Goal: Communication & Community: Ask a question

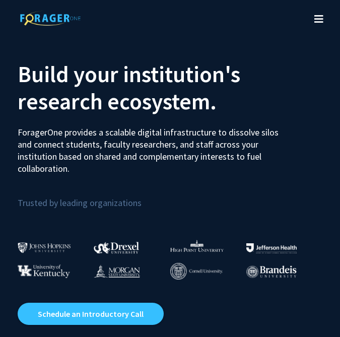
click at [320, 17] on icon "Toggle navigation" at bounding box center [318, 19] width 9 height 10
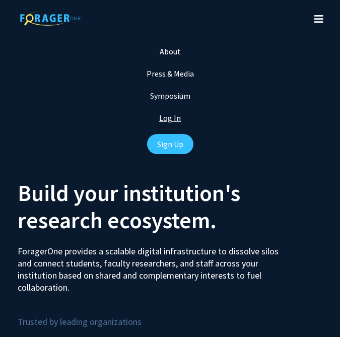
click at [172, 120] on link "Log In" at bounding box center [170, 118] width 22 height 10
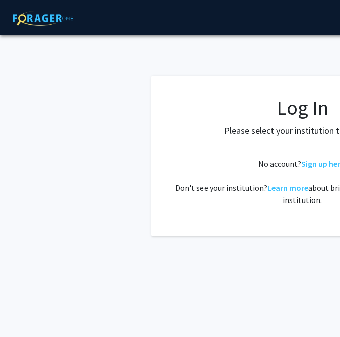
select select
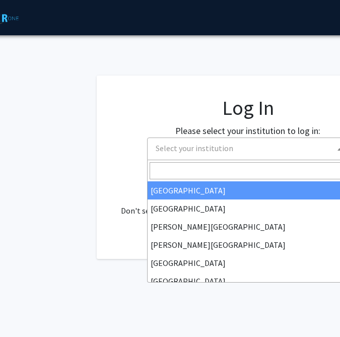
scroll to position [0, 60]
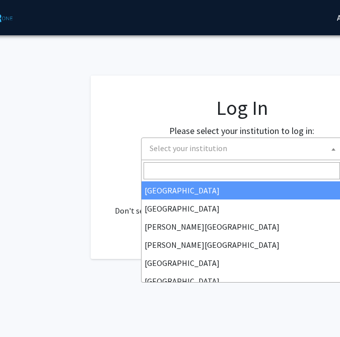
click at [190, 150] on span "Select your institution" at bounding box center [189, 148] width 78 height 10
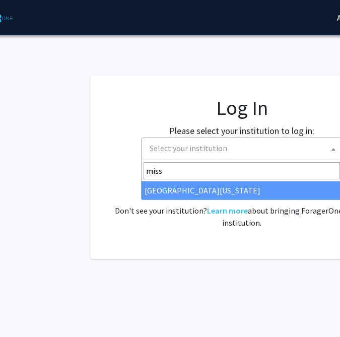
type input "miss"
select select "33"
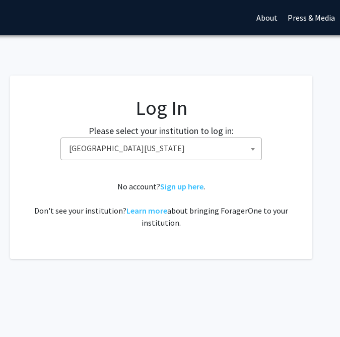
scroll to position [0, 162]
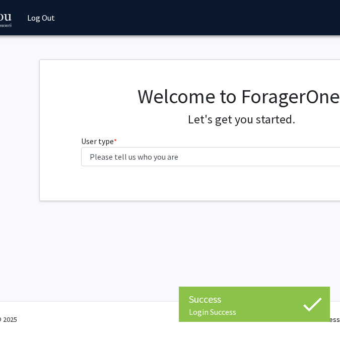
scroll to position [0, 78]
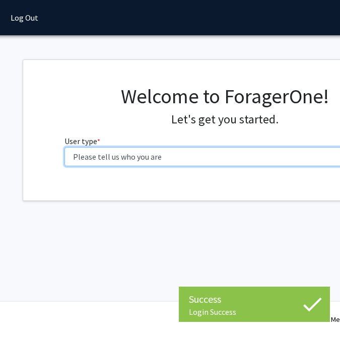
click at [207, 158] on select "Please tell us who you are Undergraduate Student Master's Student Doctoral Cand…" at bounding box center [225, 156] width 321 height 19
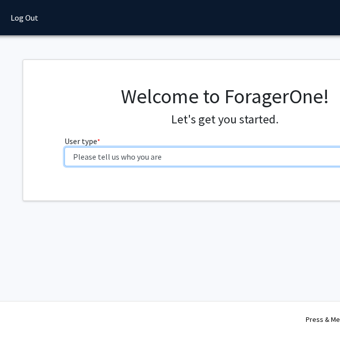
select select "1: undergrad"
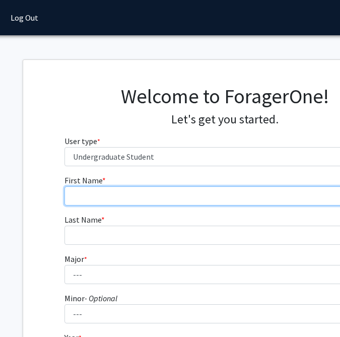
click at [204, 200] on input "First Name * required" at bounding box center [225, 195] width 321 height 19
type input "Monika"
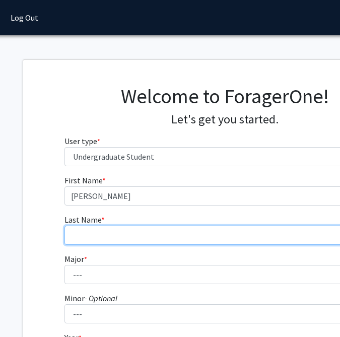
type input "Osowski"
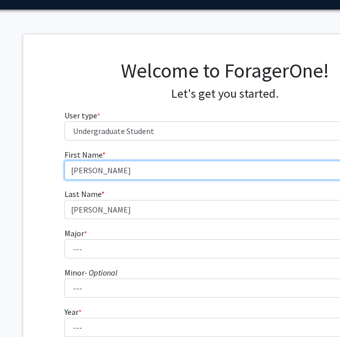
scroll to position [29, 78]
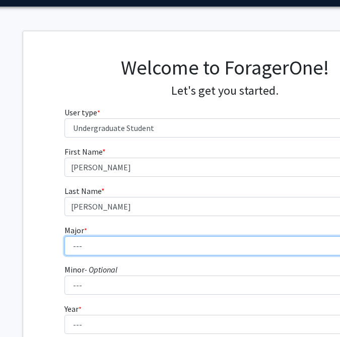
click at [171, 249] on select "--- Agribusiness Management Agricultural Education Agricultural Education: Comm…" at bounding box center [225, 245] width 321 height 19
select select "135: 2628"
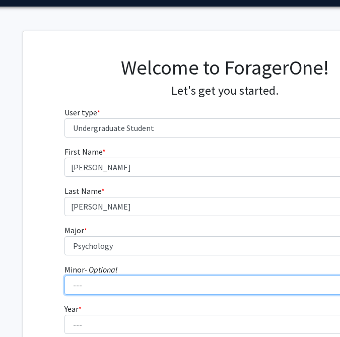
click at [137, 292] on select "--- Accountancy Aerospace Engineering Aerospace Studies Agribusiness Management…" at bounding box center [225, 285] width 321 height 19
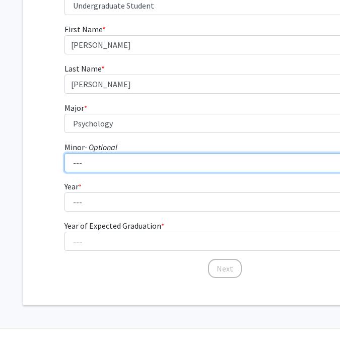
scroll to position [166, 78]
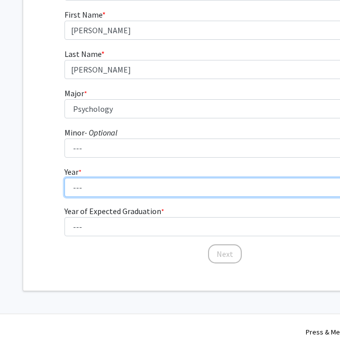
click at [89, 195] on select "--- First-year Sophomore Junior Senior Postbaccalaureate Certificate" at bounding box center [225, 187] width 321 height 19
select select "4: senior"
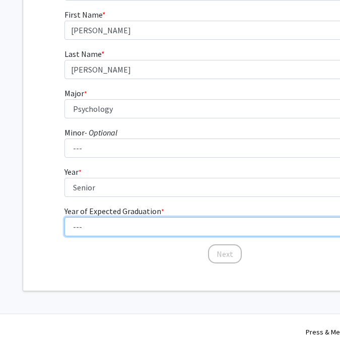
click at [101, 228] on select "--- 2025 2026 2027 2028 2029 2030 2031 2032 2033 2034" at bounding box center [225, 226] width 321 height 19
select select "2: 2026"
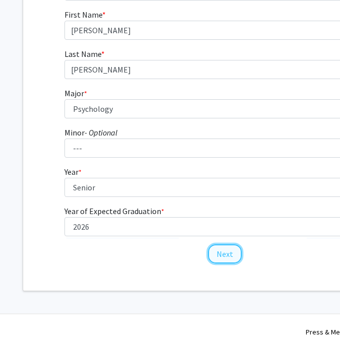
click at [235, 257] on button "Next" at bounding box center [225, 253] width 34 height 19
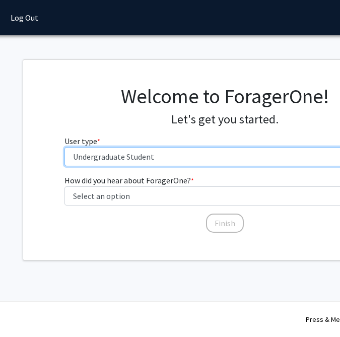
click at [178, 156] on select "Please tell us who you are Undergraduate Student Master's Student Doctoral Cand…" at bounding box center [225, 156] width 321 height 19
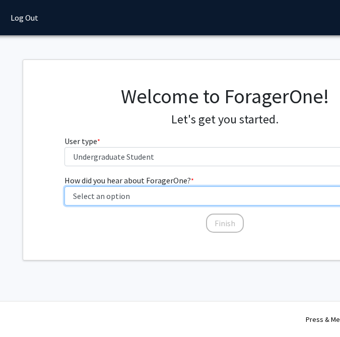
click at [161, 198] on select "Select an option Peer/student recommendation Faculty/staff recommendation Unive…" at bounding box center [225, 195] width 321 height 19
select select "2: faculty_recommendation"
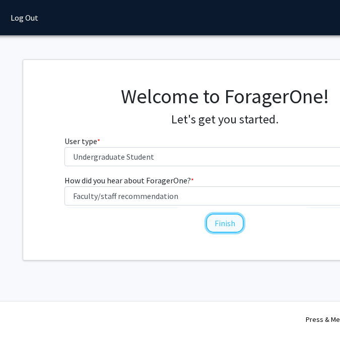
click at [220, 224] on button "Finish" at bounding box center [225, 223] width 38 height 19
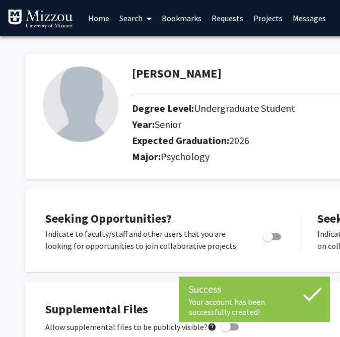
click at [137, 19] on link "Search" at bounding box center [135, 18] width 42 height 35
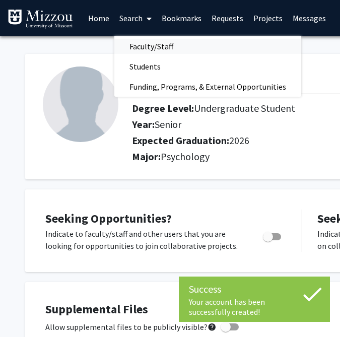
click at [144, 47] on span "Faculty/Staff" at bounding box center [151, 46] width 74 height 20
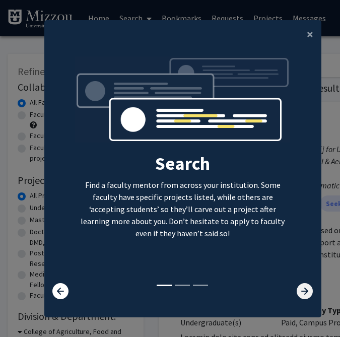
click at [303, 295] on icon at bounding box center [305, 291] width 16 height 16
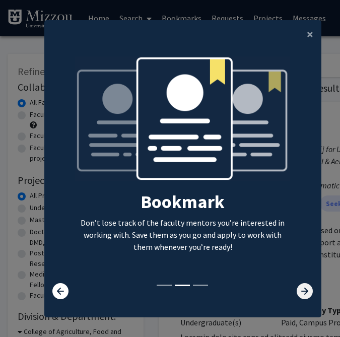
click at [303, 295] on icon at bounding box center [305, 291] width 16 height 16
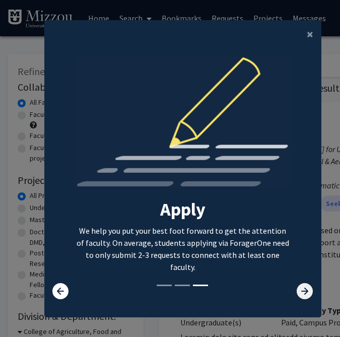
click at [303, 295] on icon at bounding box center [305, 291] width 16 height 16
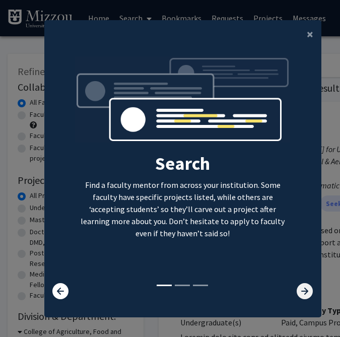
click at [303, 295] on icon at bounding box center [305, 291] width 16 height 16
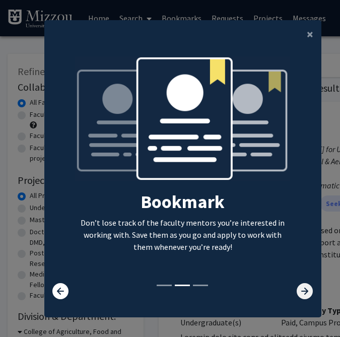
click at [303, 295] on icon at bounding box center [305, 291] width 16 height 16
click at [306, 33] on button "×" at bounding box center [310, 34] width 23 height 28
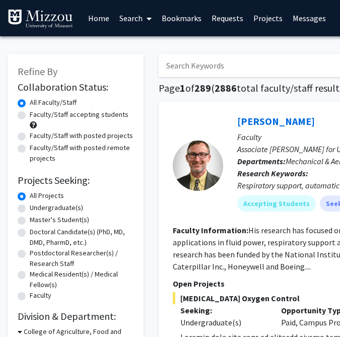
type input "ellis kalton"
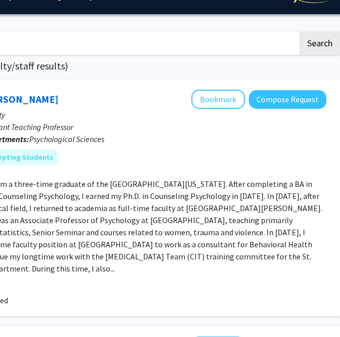
scroll to position [23, 264]
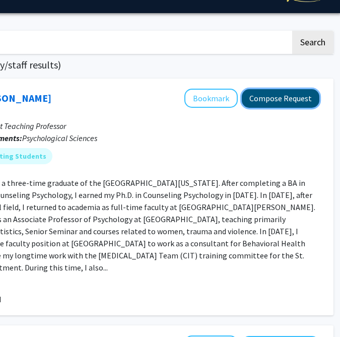
click at [289, 98] on button "Compose Request" at bounding box center [281, 98] width 78 height 19
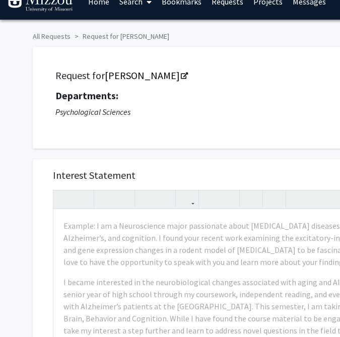
scroll to position [23, 0]
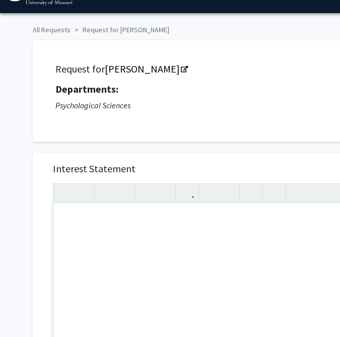
click at [137, 239] on div "Note to users with screen readers: Please press Alt+0 or Option+0 to deactivate…" at bounding box center [232, 318] width 359 height 231
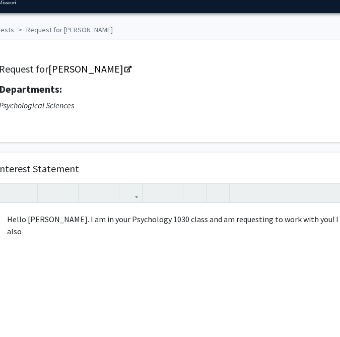
scroll to position [23, 61]
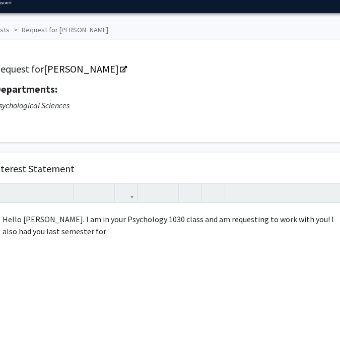
drag, startPoint x: 112, startPoint y: 238, endPoint x: 316, endPoint y: 223, distance: 204.2
click at [316, 223] on div "Hello Dr. Ellis-Kalton. I am in your Psychology 1030 class and am requesting to…" at bounding box center [171, 318] width 359 height 231
type textarea "Hello Dr. Ellis-Kalton. I am in your Psychology 1030 class and am requesting to…"
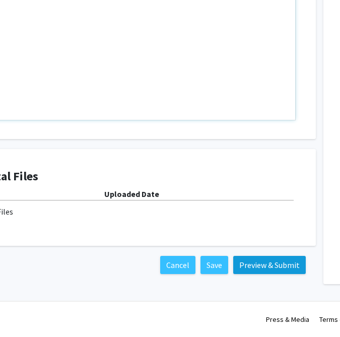
scroll to position [337, 118]
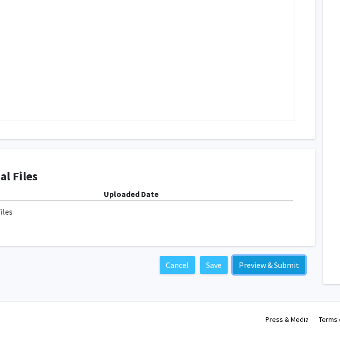
click at [277, 266] on button "Preview & Submit" at bounding box center [269, 265] width 73 height 18
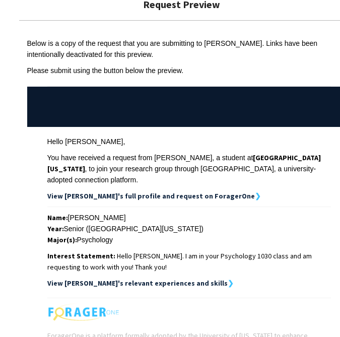
scroll to position [131, 0]
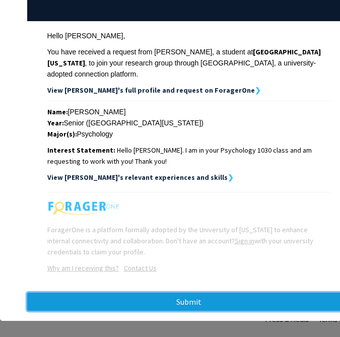
click at [263, 293] on button "Submit" at bounding box center [189, 302] width 324 height 18
